Goal: Find specific page/section: Find specific page/section

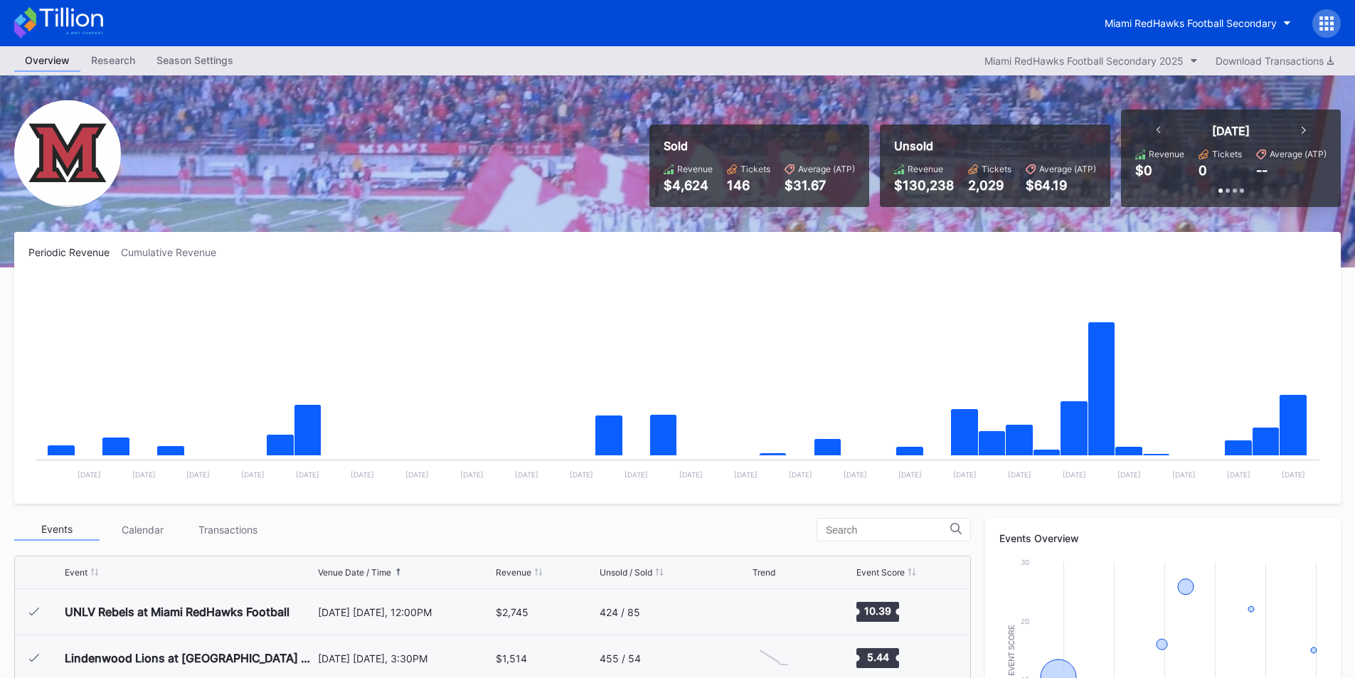
click at [1139, 36] on div "Miami RedHawks Football Secondary" at bounding box center [1217, 23] width 247 height 28
click at [1139, 26] on div "Miami RedHawks Football Secondary" at bounding box center [1191, 23] width 172 height 12
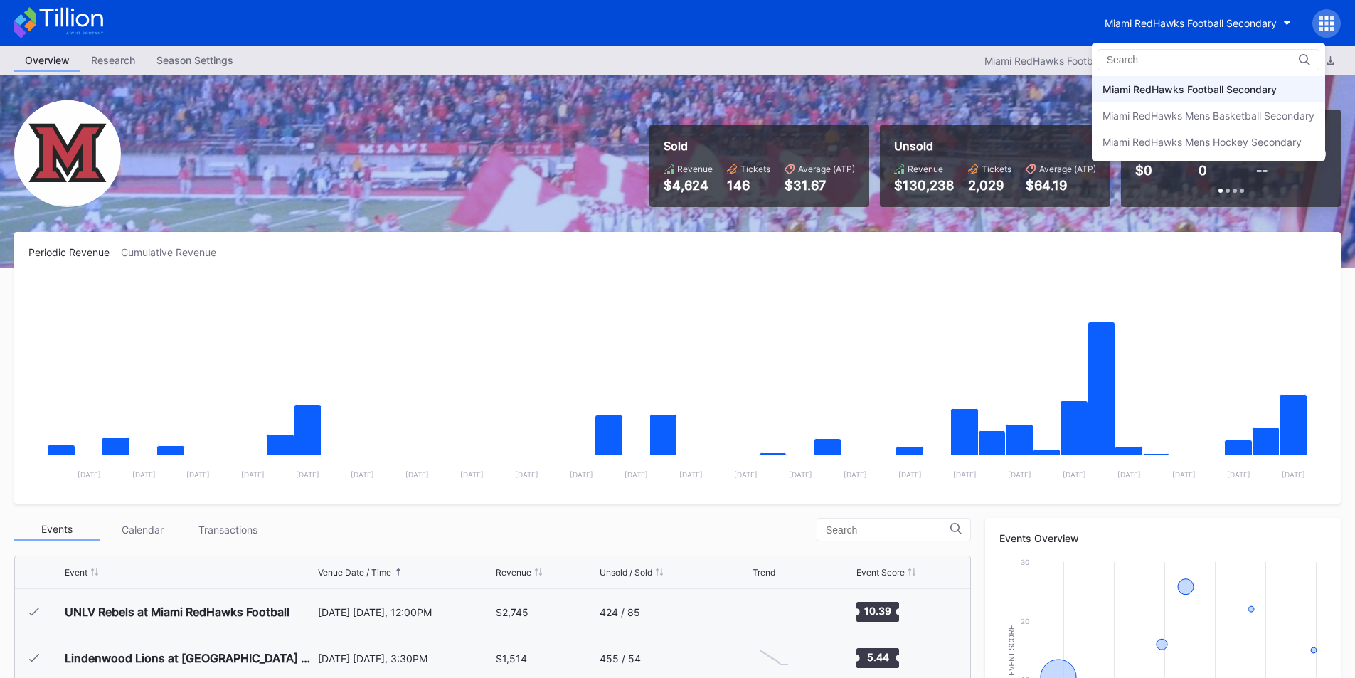
click at [1133, 140] on div "Miami RedHawks Mens Hockey Secondary" at bounding box center [1201, 142] width 199 height 12
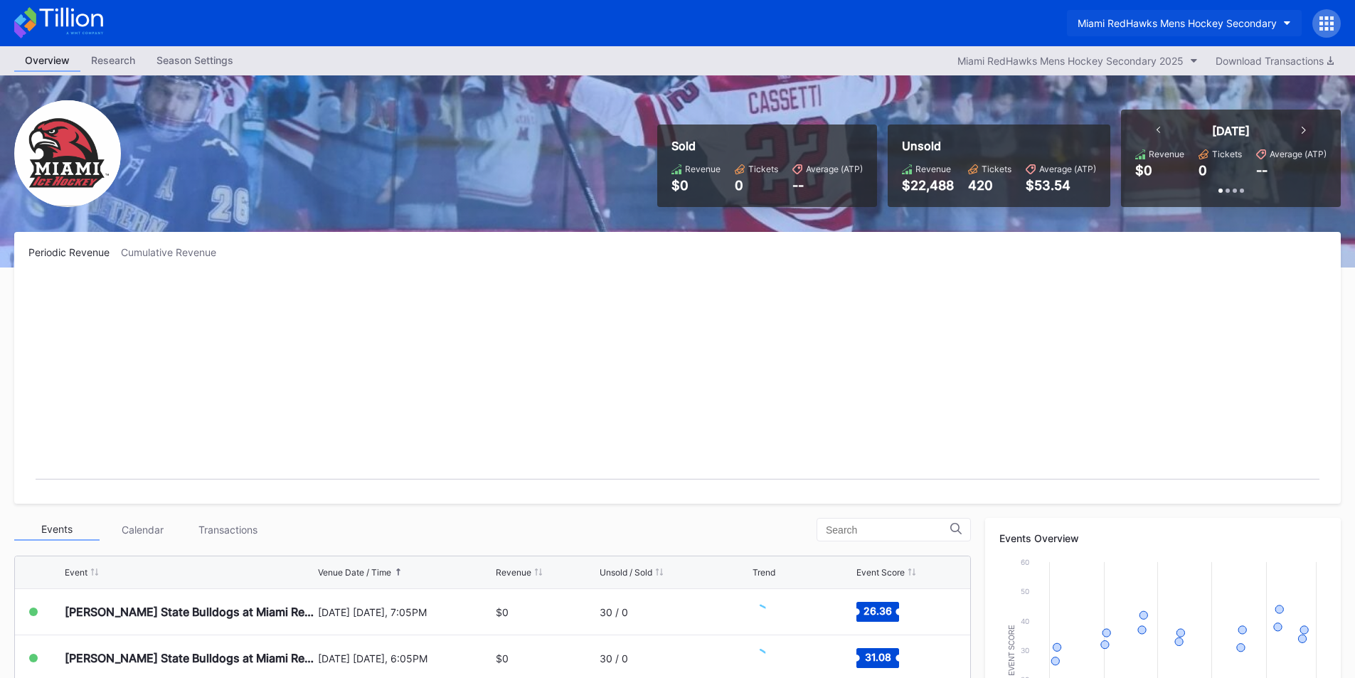
click at [1134, 16] on button "Miami RedHawks Mens Hockey Secondary" at bounding box center [1184, 23] width 235 height 26
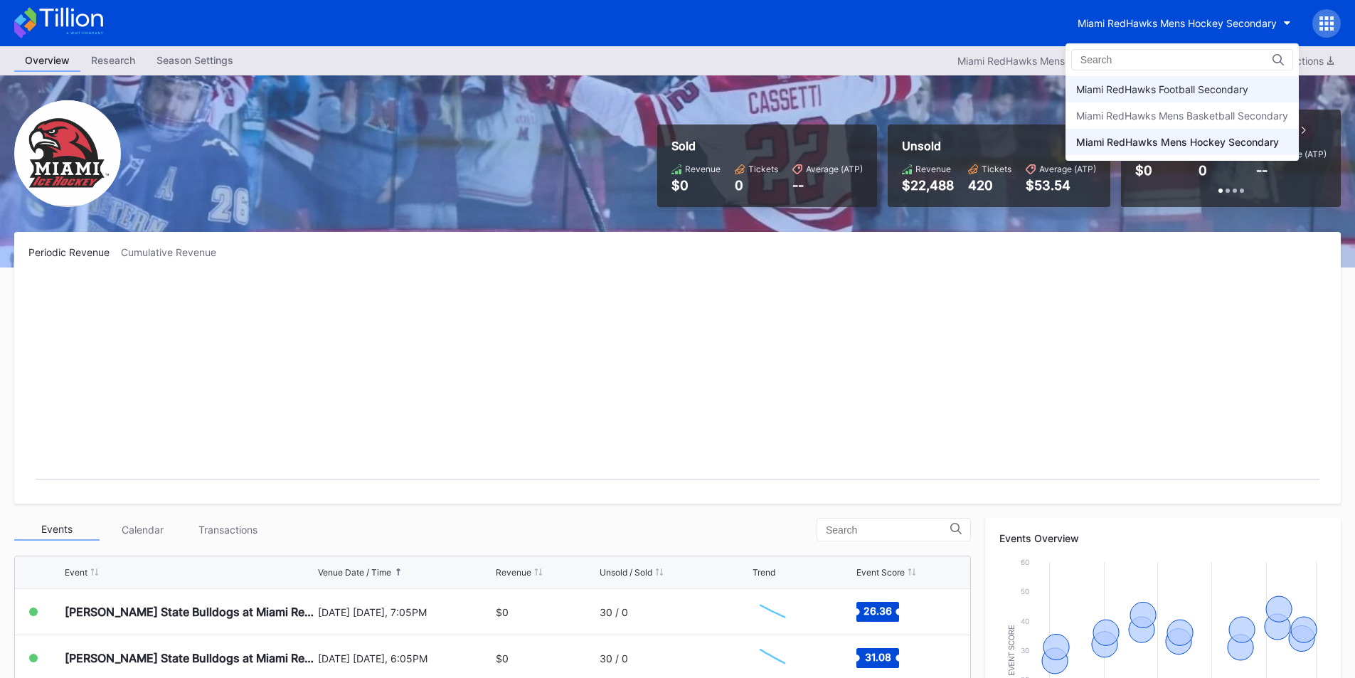
click at [1144, 80] on div "Miami RedHawks Football Secondary" at bounding box center [1181, 89] width 233 height 26
